Goal: Find specific page/section: Find specific page/section

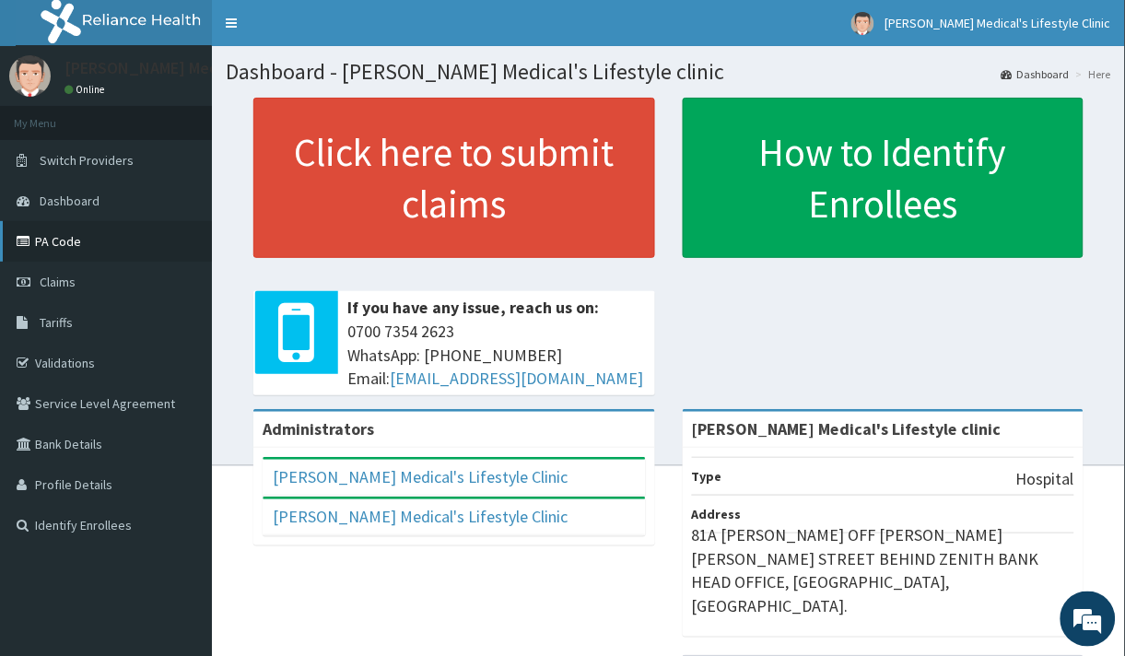
click at [91, 256] on link "PA Code" at bounding box center [106, 241] width 212 height 41
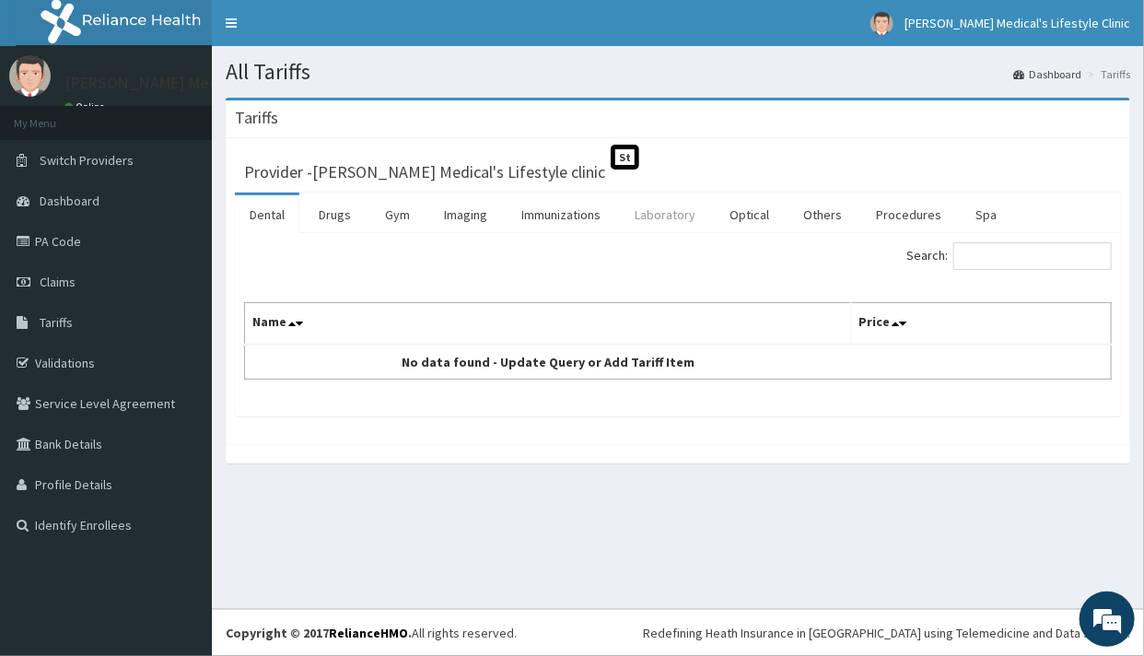
click at [651, 215] on link "Laboratory" at bounding box center [665, 214] width 90 height 39
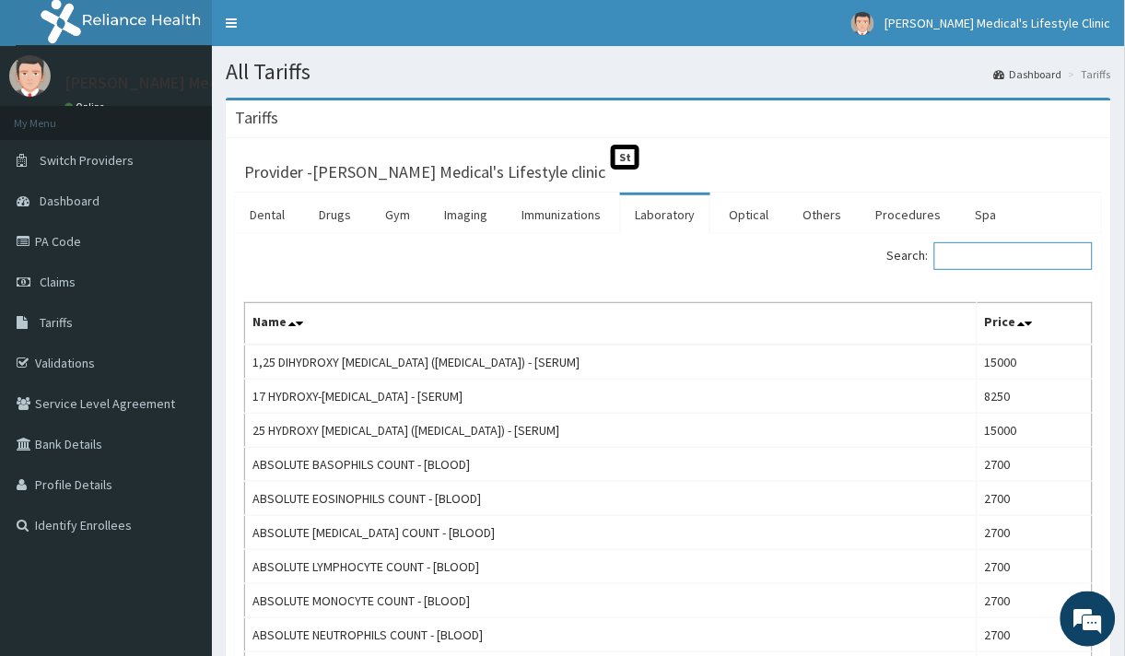
click at [994, 260] on input "Search:" at bounding box center [1013, 256] width 158 height 28
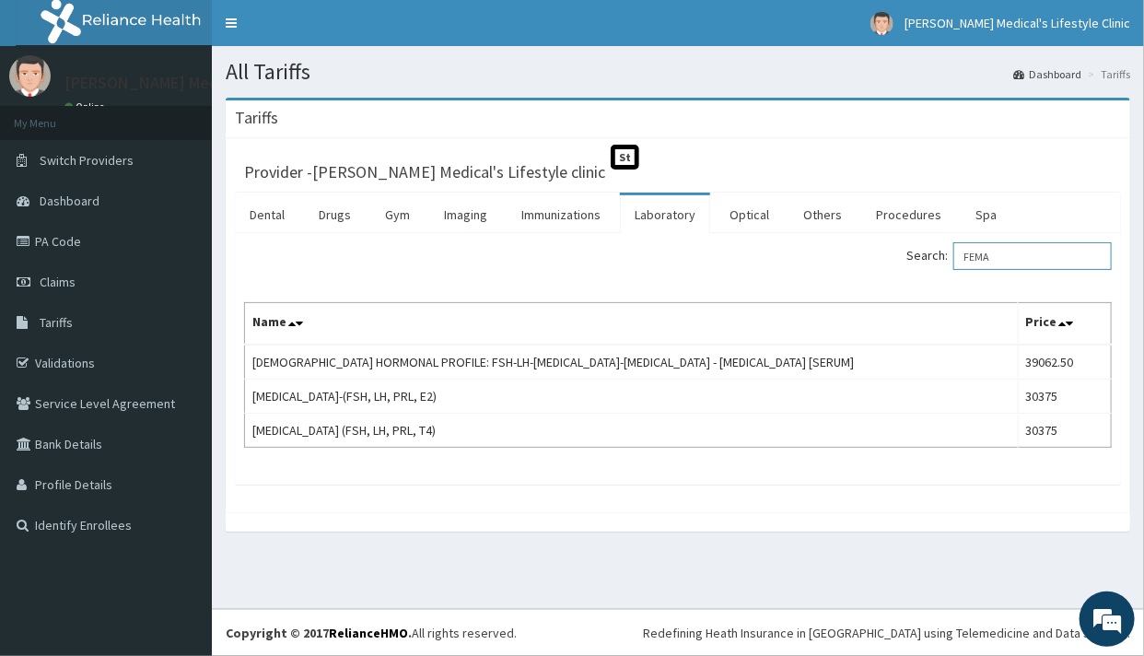
type input "FEMA"
click at [85, 240] on link "PA Code" at bounding box center [106, 241] width 212 height 41
